Goal: Navigation & Orientation: Find specific page/section

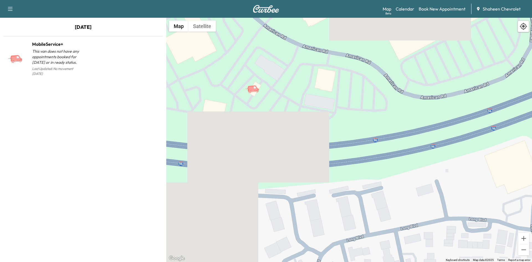
click at [8, 6] on icon "button" at bounding box center [10, 9] width 7 height 7
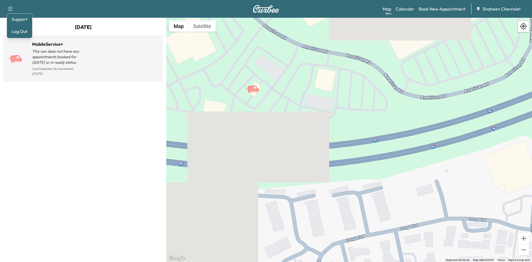
click at [131, 48] on div at bounding box center [122, 61] width 78 height 32
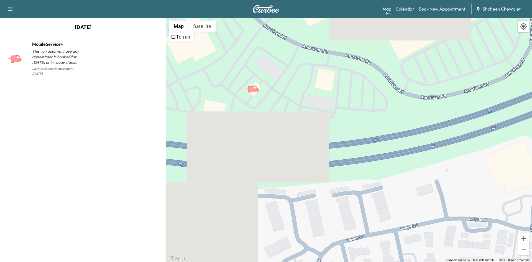
click at [408, 9] on link "Calendar" at bounding box center [405, 9] width 19 height 7
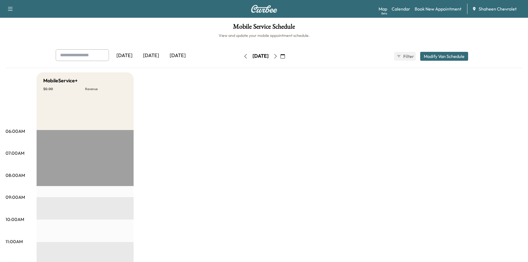
click at [278, 55] on icon "button" at bounding box center [275, 56] width 4 height 4
click at [280, 55] on button "button" at bounding box center [275, 56] width 9 height 9
click at [287, 57] on button "button" at bounding box center [282, 56] width 9 height 9
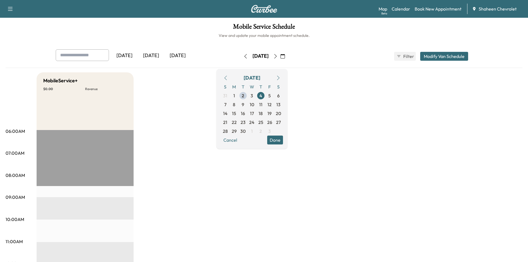
click at [287, 57] on button "button" at bounding box center [282, 56] width 9 height 9
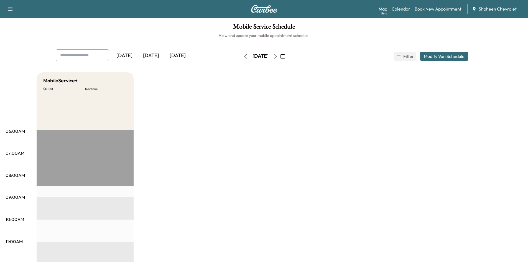
click at [277, 56] on icon "button" at bounding box center [275, 56] width 2 height 4
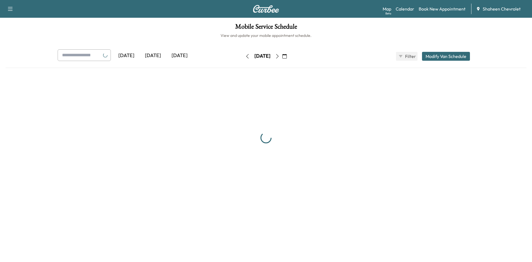
click at [289, 56] on button "button" at bounding box center [284, 56] width 9 height 9
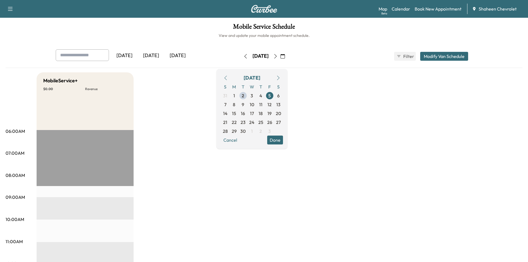
click at [287, 56] on button "button" at bounding box center [282, 56] width 9 height 9
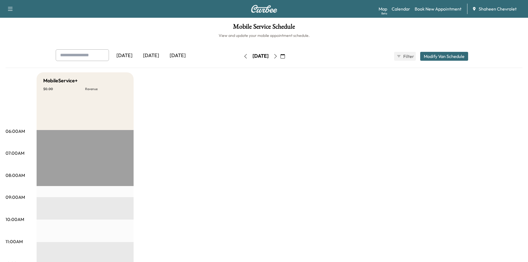
click at [287, 56] on button "button" at bounding box center [282, 56] width 9 height 9
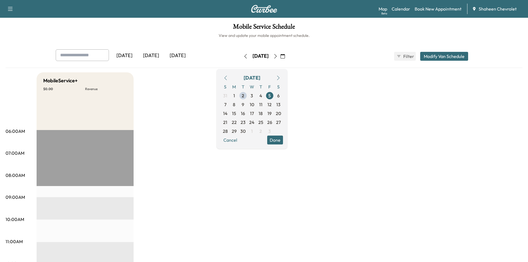
click at [277, 55] on icon "button" at bounding box center [275, 56] width 2 height 4
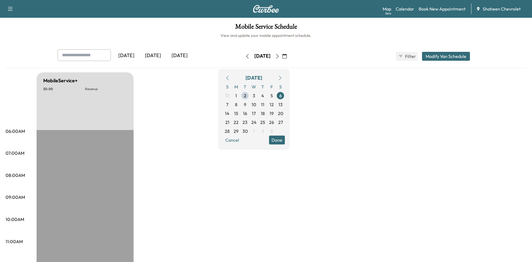
click at [282, 55] on button "button" at bounding box center [277, 56] width 9 height 9
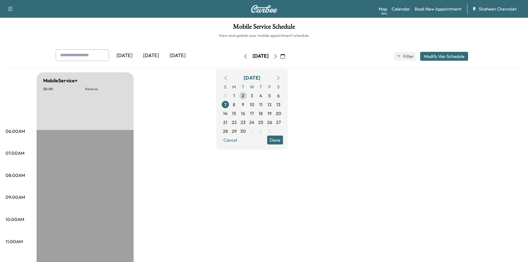
click at [278, 55] on icon "button" at bounding box center [275, 56] width 4 height 4
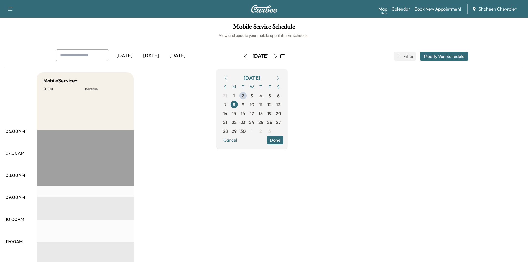
click at [278, 56] on icon "button" at bounding box center [275, 56] width 4 height 4
